Goal: Find specific fact: Find specific fact

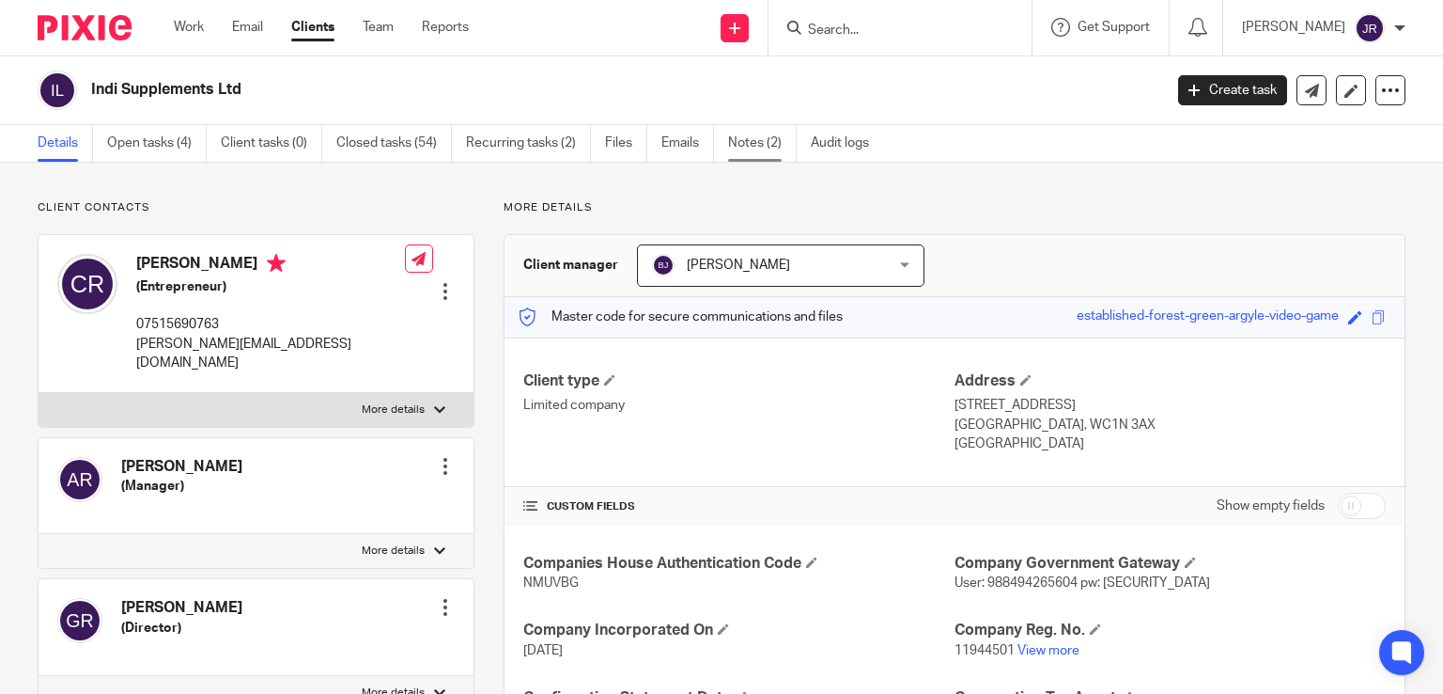
click at [762, 138] on link "Notes (2)" at bounding box center [762, 143] width 69 height 37
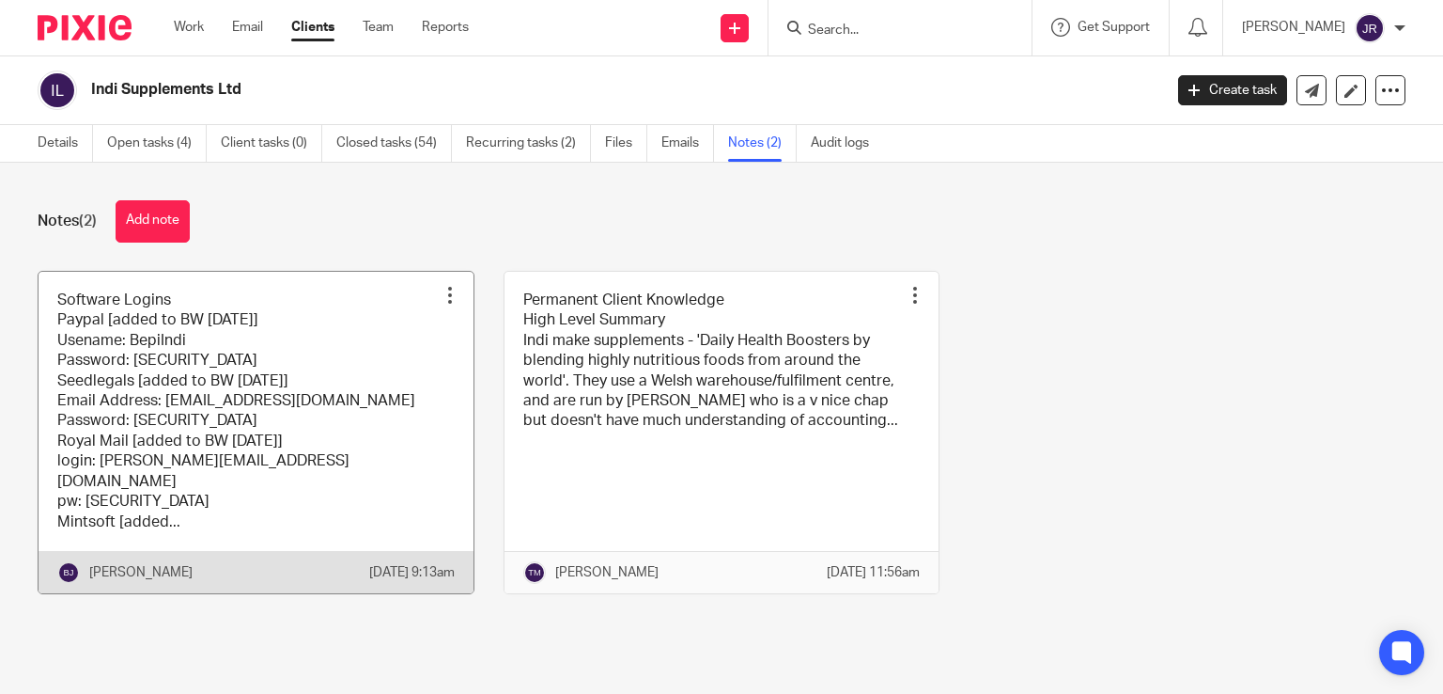
click at [226, 430] on link at bounding box center [256, 432] width 435 height 321
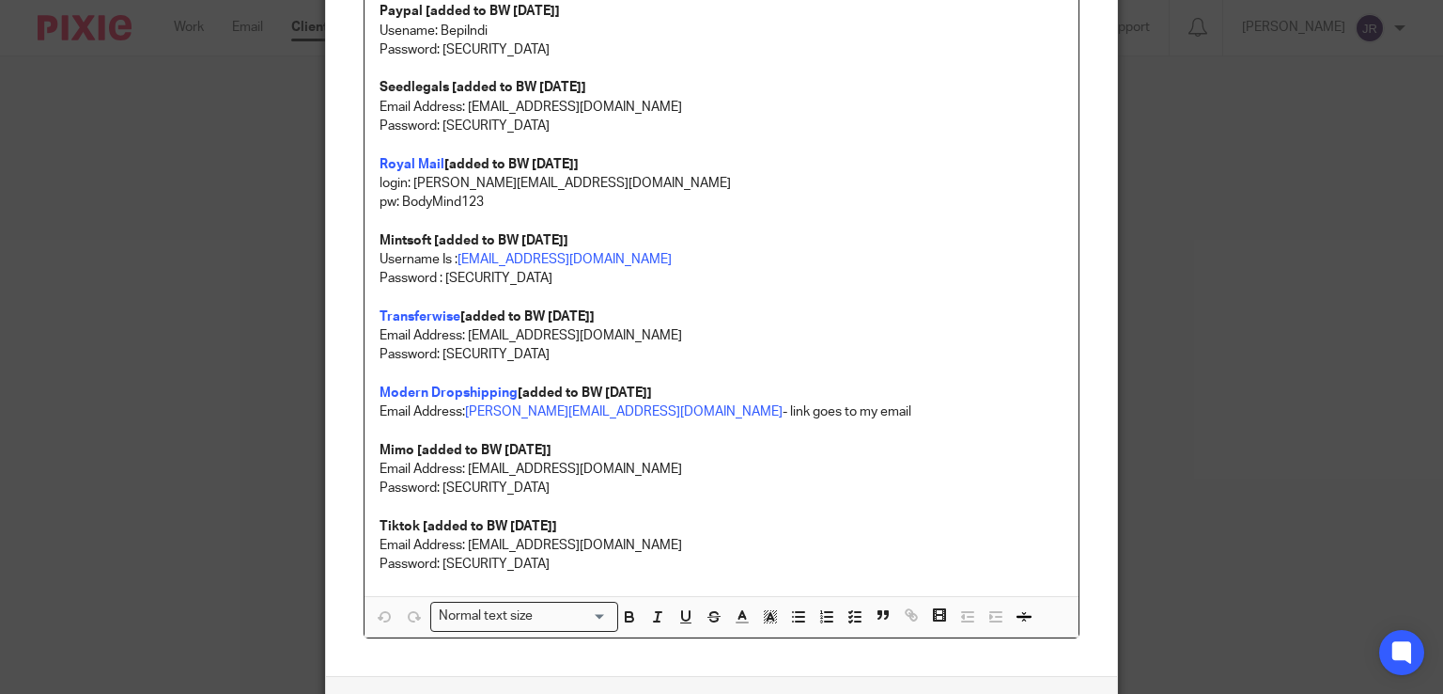
scroll to position [282, 0]
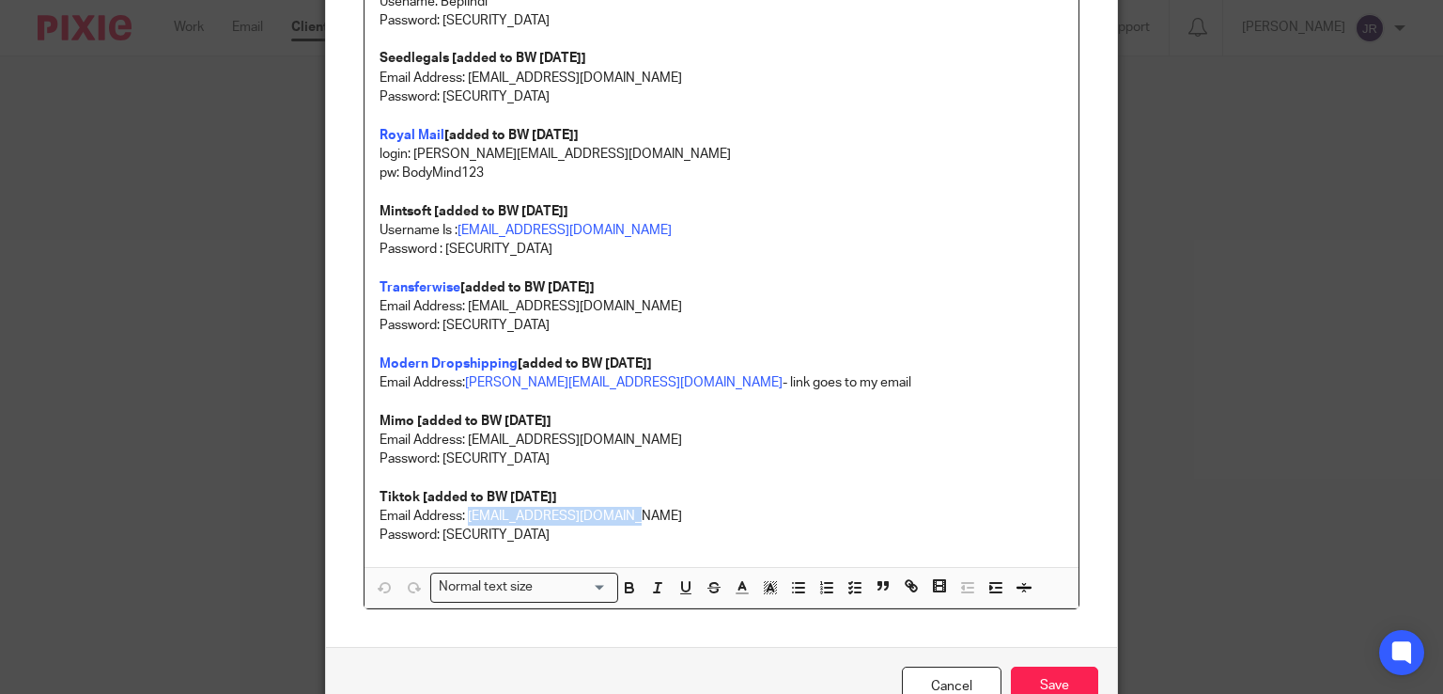
drag, startPoint x: 626, startPoint y: 516, endPoint x: 460, endPoint y: 516, distance: 165.4
click at [460, 516] on p "Email Address: teamabacai@abacai.co.uk" at bounding box center [722, 516] width 685 height 19
copy p "teamabacai@abacai.co.uk"
drag, startPoint x: 492, startPoint y: 535, endPoint x: 435, endPoint y: 531, distance: 57.4
click at [435, 531] on p "Password: Rz3p*xpsP4((AN7" at bounding box center [722, 534] width 685 height 19
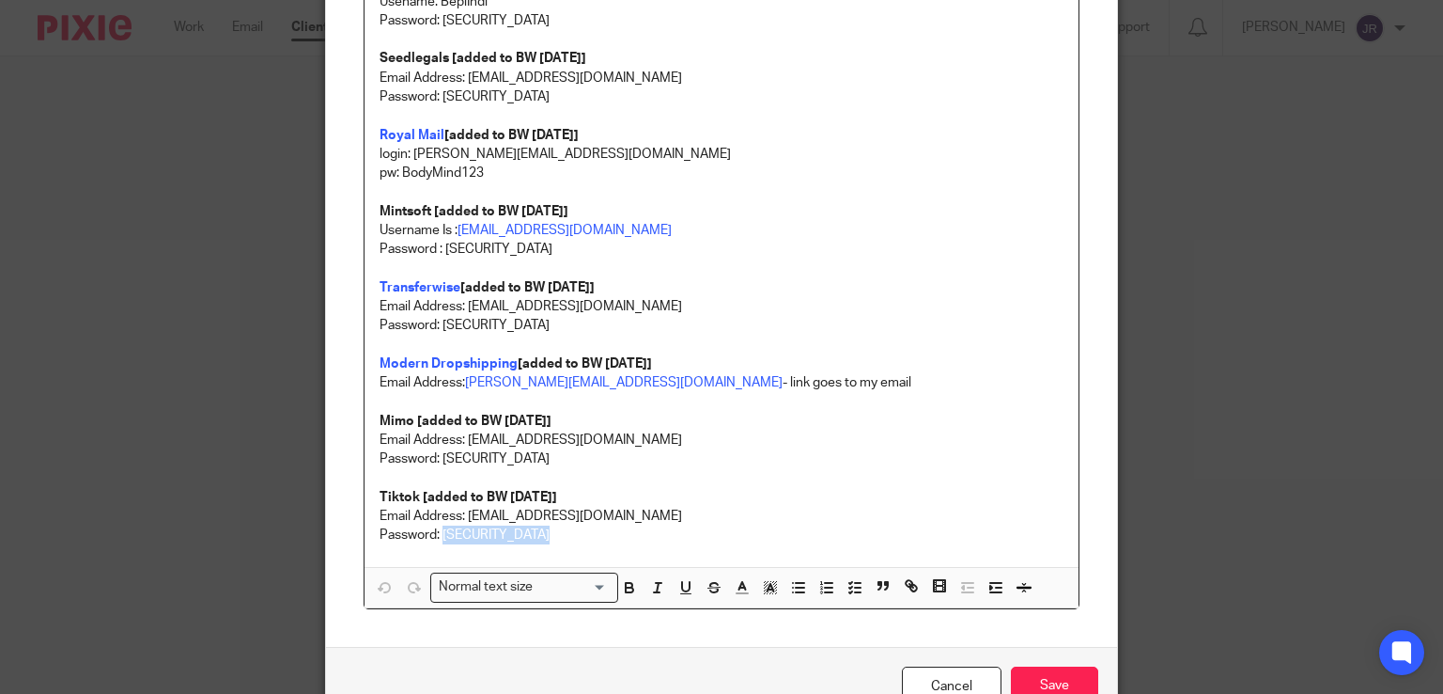
copy p "Rz3p*xpsP4((AN7"
click at [822, 522] on p "Email Address: teamabacai@abacai.co.uk" at bounding box center [722, 516] width 685 height 19
click at [959, 677] on link "Cancel" at bounding box center [952, 686] width 100 height 40
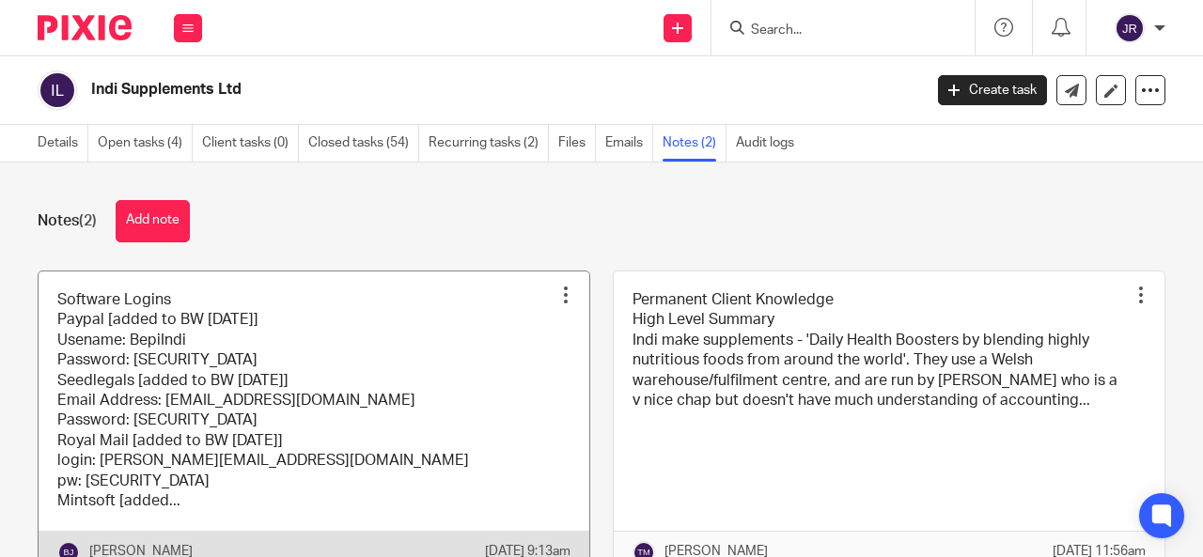
click at [192, 390] on link at bounding box center [314, 423] width 551 height 302
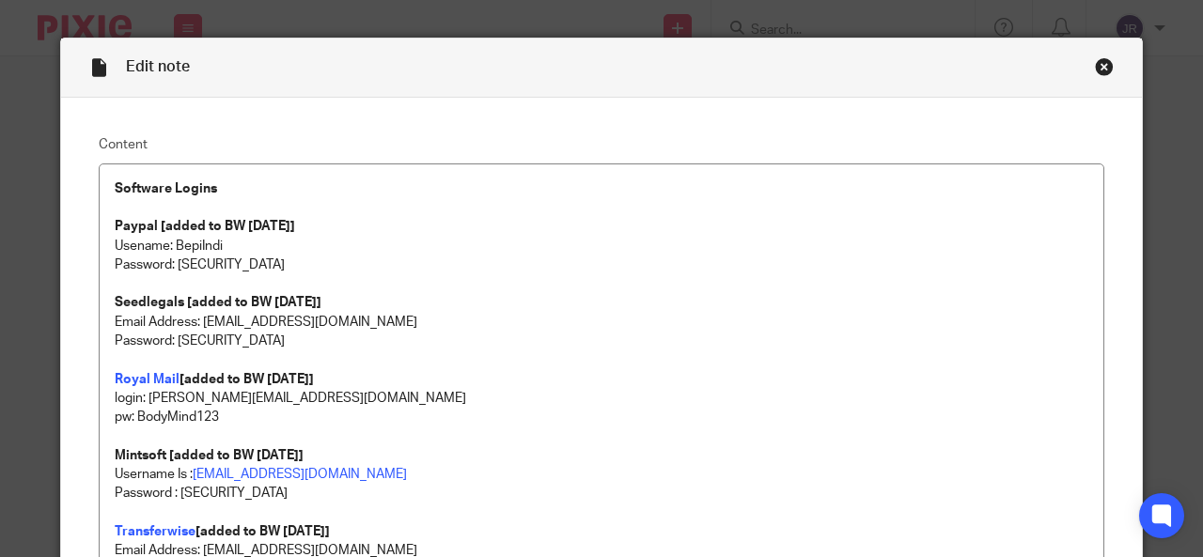
scroll to position [446, 0]
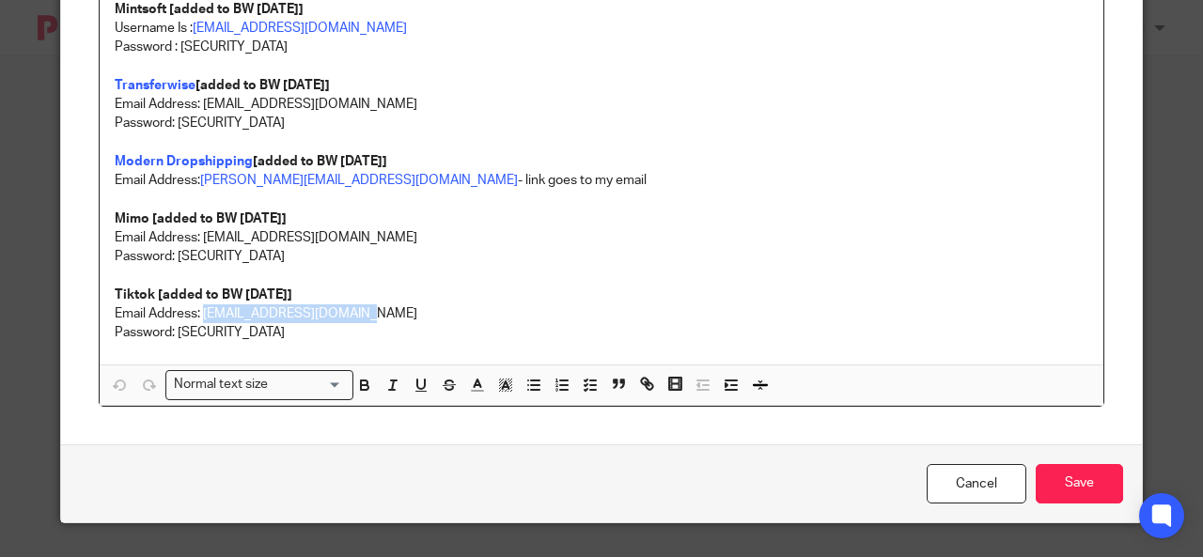
drag, startPoint x: 362, startPoint y: 309, endPoint x: 196, endPoint y: 317, distance: 165.6
click at [196, 317] on p "Email Address: [EMAIL_ADDRESS][DOMAIN_NAME]" at bounding box center [602, 313] width 974 height 19
copy p "[EMAIL_ADDRESS][DOMAIN_NAME]"
drag, startPoint x: 291, startPoint y: 337, endPoint x: 171, endPoint y: 324, distance: 121.0
click at [171, 324] on p "Password: Rz3p*xpsP4((AN7" at bounding box center [602, 332] width 974 height 19
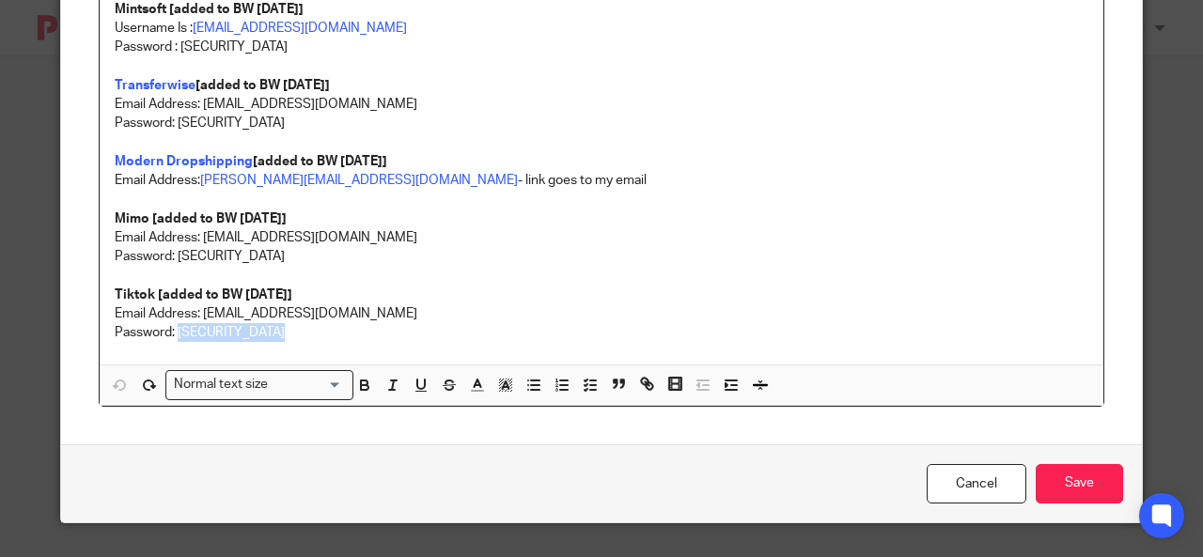
copy p "Rz3p*xpsP4((AN7"
click at [985, 476] on link "Cancel" at bounding box center [977, 484] width 100 height 40
